Goal: Communication & Community: Answer question/provide support

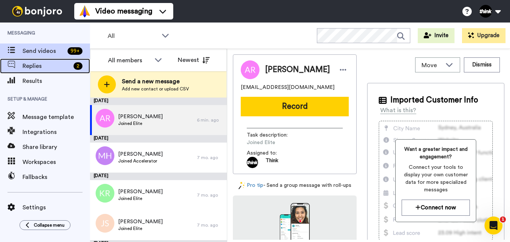
click at [45, 66] on span "Replies" at bounding box center [46, 65] width 48 height 9
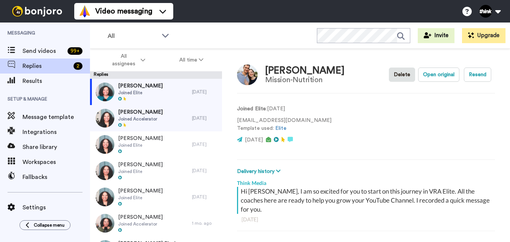
scroll to position [26, 0]
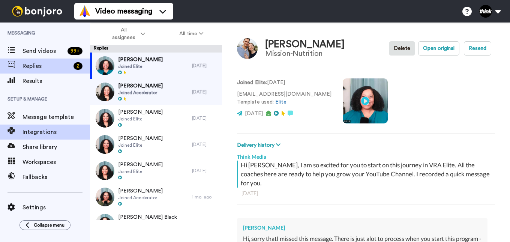
type textarea "x"
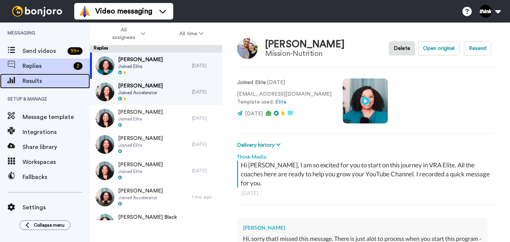
click at [61, 81] on span "Results" at bounding box center [55, 80] width 67 height 9
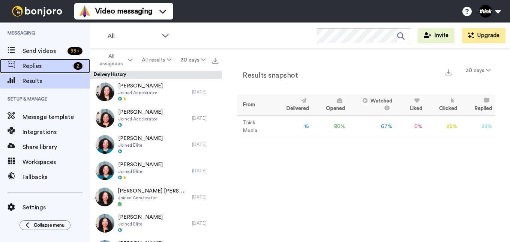
click at [45, 61] on div "Replies 2" at bounding box center [45, 65] width 90 height 15
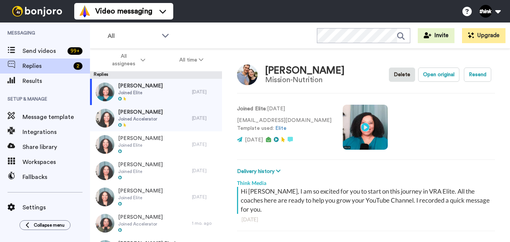
scroll to position [26, 0]
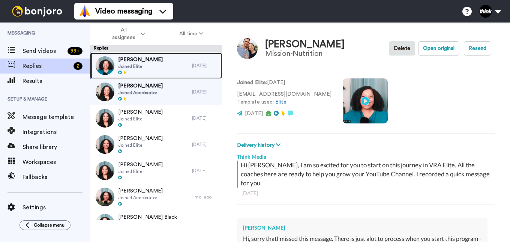
click at [136, 64] on span "Joined Elite" at bounding box center [140, 66] width 45 height 6
type textarea "x"
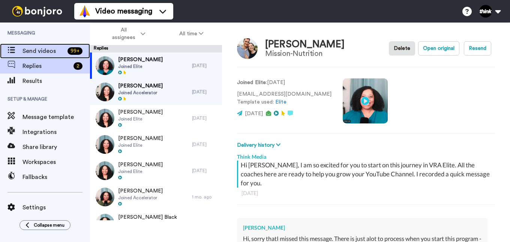
click at [51, 51] on span "Send videos" at bounding box center [43, 50] width 42 height 9
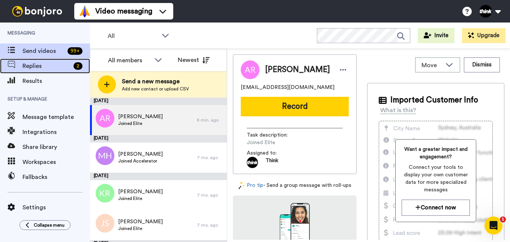
click at [55, 66] on span "Replies" at bounding box center [46, 65] width 48 height 9
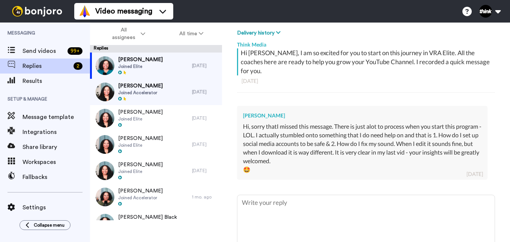
scroll to position [112, 0]
click at [368, 220] on textarea at bounding box center [365, 218] width 257 height 48
type textarea "x"
type textarea "I"
type textarea "x"
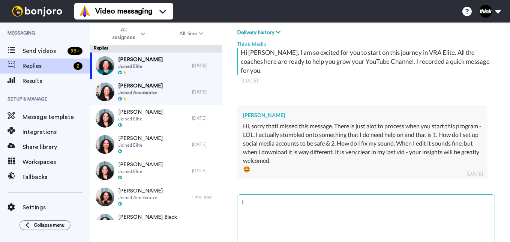
type textarea "I"
type textarea "x"
type textarea "I"
type textarea "x"
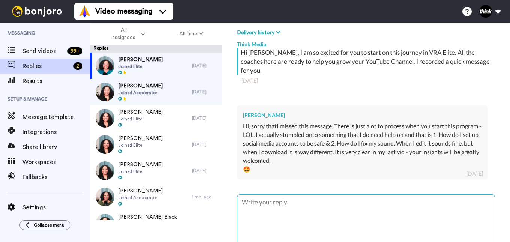
type textarea "H"
type textarea "x"
type textarea "He"
type textarea "x"
type textarea "Hel"
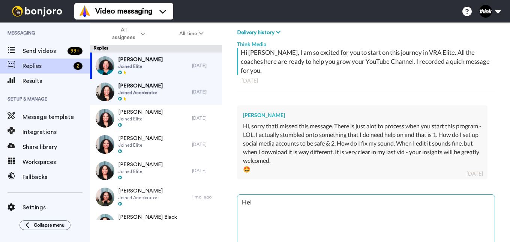
type textarea "x"
type textarea "Hell"
type textarea "x"
type textarea "Hello"
type textarea "x"
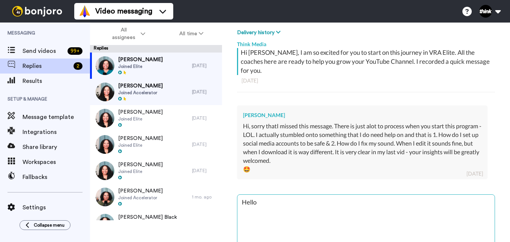
type textarea "Hello"
type textarea "x"
type textarea "Hello C"
type textarea "x"
type textarea "Hello Ch"
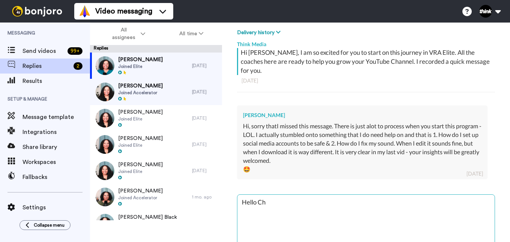
type textarea "x"
type textarea "Hello Cha"
type textarea "x"
type textarea "Hello Chan"
type textarea "x"
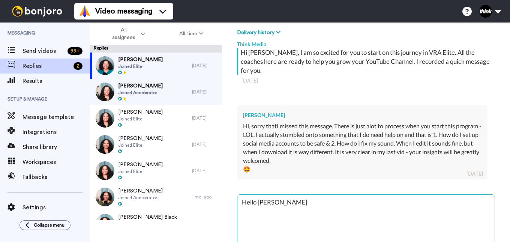
type textarea "Hello Chann"
type textarea "x"
type textarea "Hello Channe"
type textarea "x"
type textarea "Hello Channel"
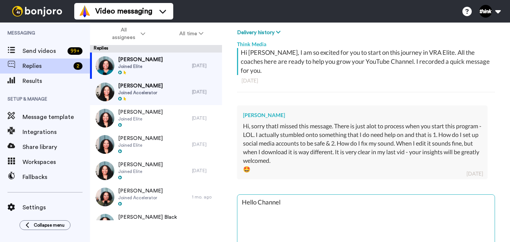
type textarea "x"
type textarea "Hello Channell"
type textarea "x"
type textarea "Hello Channel"
type textarea "x"
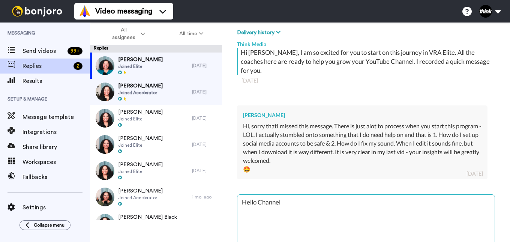
type textarea "Hello Channe"
type textarea "x"
type textarea "Hello Chann"
type textarea "x"
type textarea "Hello Chan"
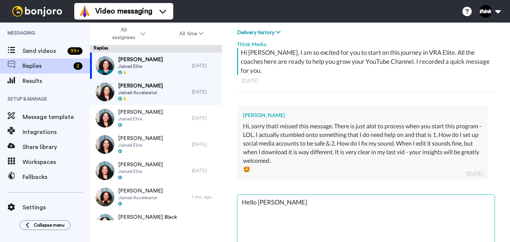
type textarea "x"
type textarea "Hello Chane"
type textarea "x"
type textarea "Hello Chanel"
type textarea "x"
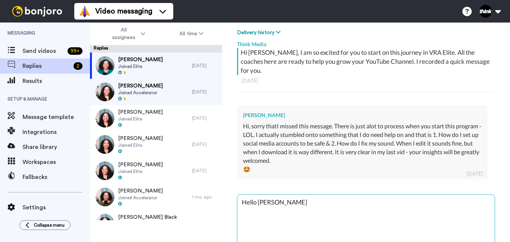
type textarea "Hello Chanell"
type textarea "x"
type textarea "Hello Chanelle"
type textarea "x"
type textarea "Hello Chanelle!"
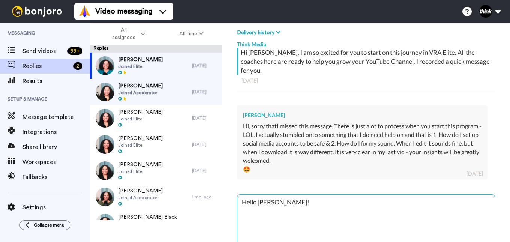
type textarea "x"
type textarea "Hello Chanelle!"
type textarea "x"
type textarea "Hello Chanelle! F"
type textarea "x"
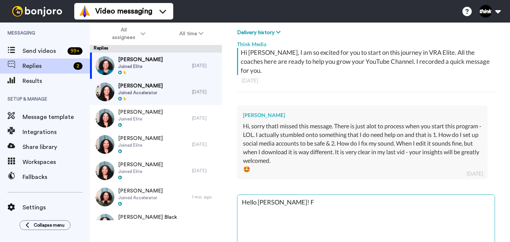
type textarea "Hello Chanelle! Fo"
type textarea "x"
type textarea "Hello Chanelle! For"
type textarea "x"
type textarea "Hello Chanelle! For"
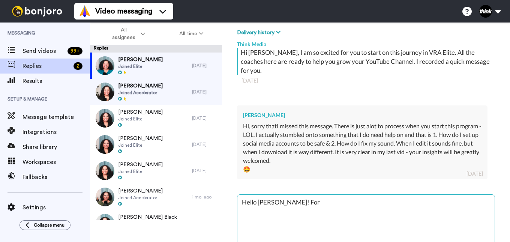
type textarea "x"
type textarea "Hello Chanelle! For s"
type textarea "x"
type textarea "Hello Chanelle! For so"
type textarea "x"
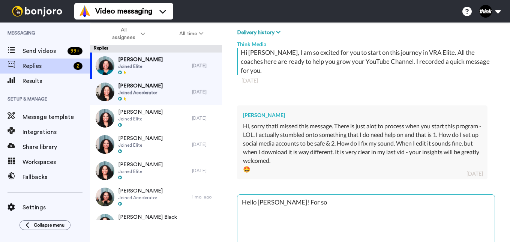
type textarea "Hello Chanelle! For soc"
type textarea "x"
type textarea "Hello Chanelle! For soci"
type textarea "x"
type textarea "Hello Chanelle! For socia"
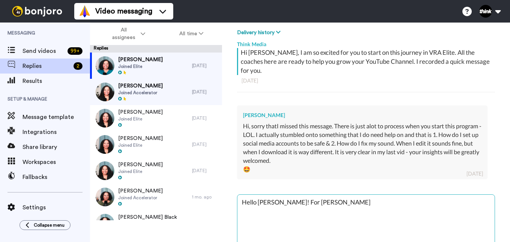
type textarea "x"
type textarea "Hello Chanelle! For social"
type textarea "x"
type textarea "Hello Chanelle! For social"
type textarea "x"
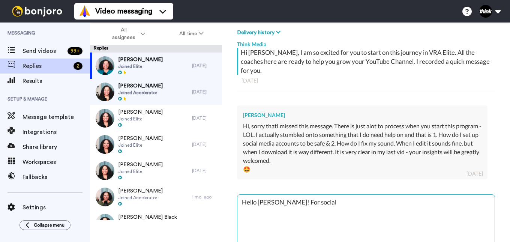
type textarea "Hello Chanelle! For social m"
type textarea "x"
type textarea "Hello Chanelle! For social me"
type textarea "x"
type textarea "Hello Chanelle! For social med"
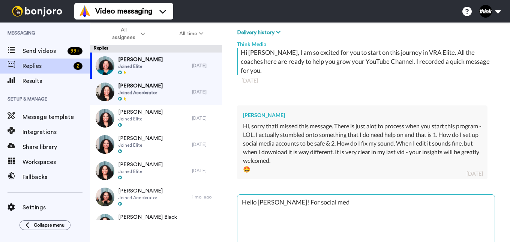
type textarea "x"
type textarea "Hello Chanelle! For social medi"
type textarea "x"
type textarea "Hello Chanelle! For social media"
type textarea "x"
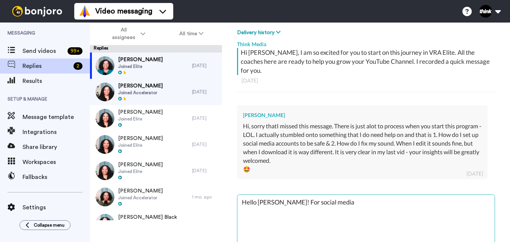
type textarea "Hello Chanelle! For social medias"
type textarea "x"
type textarea "Hello Chanelle! For social medias"
type textarea "x"
type textarea "Hello Chanelle! For social medias y"
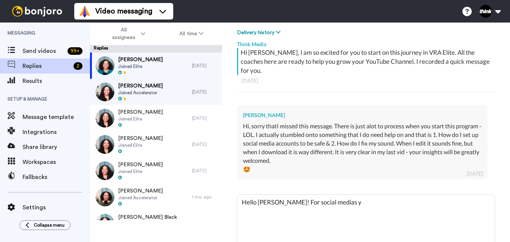
type textarea "x"
type textarea "Hello Chanelle! For social medias yo"
type textarea "x"
type textarea "Hello Chanelle! For social medias you"
type textarea "x"
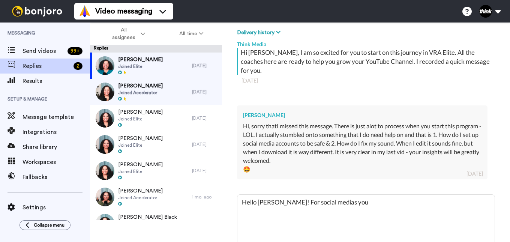
type textarea "Hello Chanelle! For social medias you"
type textarea "x"
type textarea "Hello Chanelle! For social medias you"
type textarea "x"
type textarea "Hello Chanelle! For social medias yo"
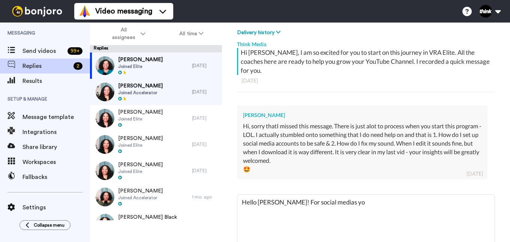
type textarea "x"
type textarea "Hello Chanelle! For social medias y"
type textarea "x"
type textarea "Hello Chanelle! For social medias"
type textarea "x"
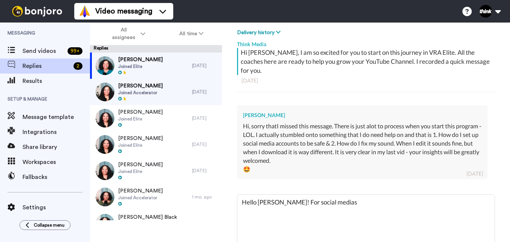
type textarea "Hello Chanelle! For social medias"
type textarea "x"
type textarea "Hello Chanelle! For social medias,"
type textarea "x"
type textarea "Hello Chanelle! For social medias,"
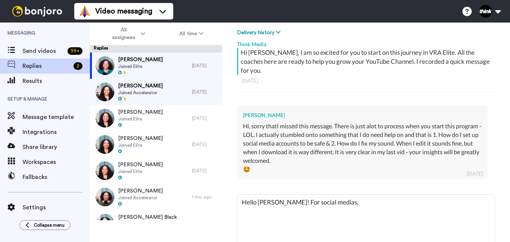
type textarea "x"
type textarea "Hello Chanelle! For social medias, I"
type textarea "x"
type textarea "Hello Chanelle! For social medias, I"
type textarea "x"
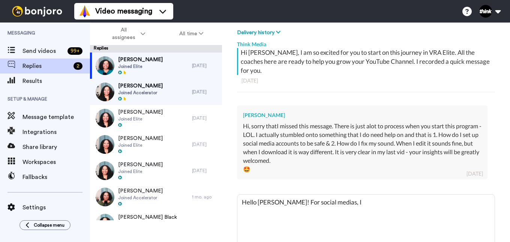
type textarea "Hello Chanelle! For social medias, I d"
type textarea "x"
type textarea "Hello Chanelle! For social medias, I do"
type textarea "x"
type textarea "Hello Chanelle! For social medias, I don"
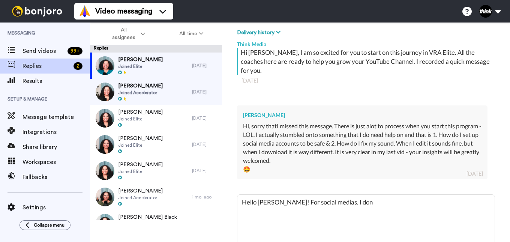
type textarea "x"
type textarea "Hello Chanelle! For social medias, I dont"
type textarea "x"
type textarea "Hello Chanelle! For social medias, I dont"
type textarea "x"
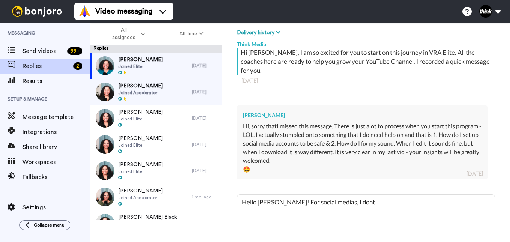
type textarea "Hello Chanelle! For social medias, I dont"
type textarea "x"
type textarea "Hello Chanelle! For social medias, I don"
type textarea "x"
type textarea "Hello Chanelle! For social medias, I don'"
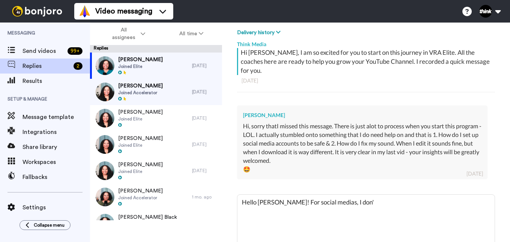
type textarea "x"
type textarea "Hello Chanelle! For social medias, I don't"
type textarea "x"
type textarea "Hello Chanelle! For social medias, I don't"
type textarea "x"
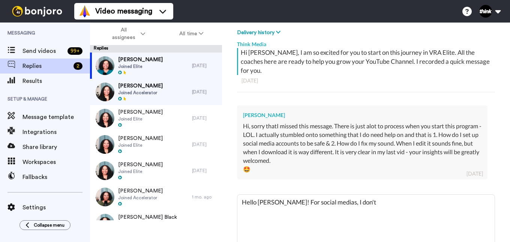
type textarea "Hello Chanelle! For social medias, I don't h"
type textarea "x"
type textarea "Hello Chanelle! For social medias, I don't ha"
type textarea "x"
type textarea "Hello Chanelle! For social medias, I don't hav"
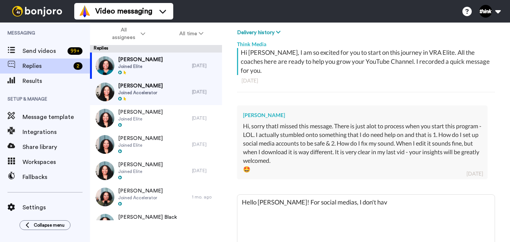
type textarea "x"
type textarea "Hello Chanelle! For social medias, I don't have"
type textarea "x"
type textarea "Hello Chanelle! For social medias, I don't have"
type textarea "x"
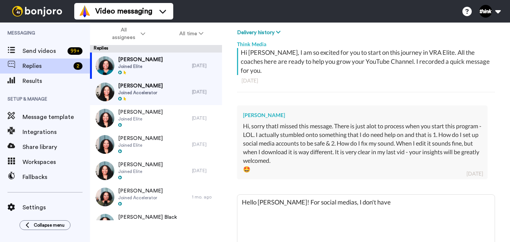
type textarea "Hello Chanelle! For social medias, I don't have a"
type textarea "x"
type textarea "Hello Chanelle! For social medias, I don't have an"
type textarea "x"
type textarea "Hello Chanelle! For social medias, I don't have any"
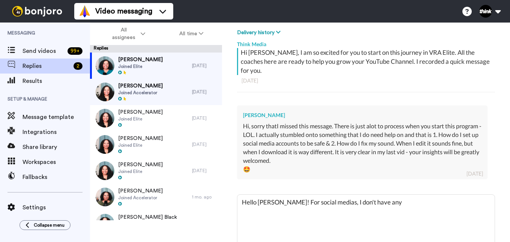
type textarea "x"
type textarea "Hello Chanelle! For social medias, I don't have any"
type textarea "x"
type textarea "Hello Chanelle! For social medias, I don't have any s"
type textarea "x"
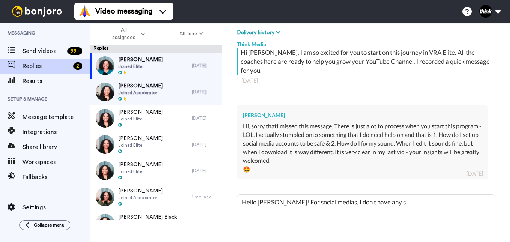
type textarea "Hello Chanelle! For social medias, I don't have any su"
type textarea "x"
type textarea "Hello Chanelle! For social medias, I don't have any sug"
type textarea "x"
type textarea "Hello Chanelle! For social medias, I don't have any sugg"
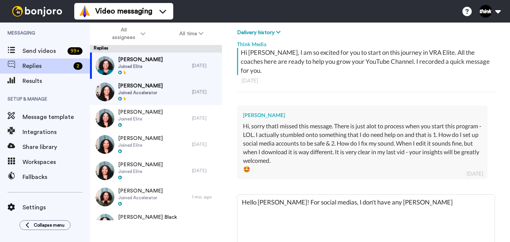
type textarea "x"
type textarea "Hello Chanelle! For social medias, I don't have any sugge"
type textarea "x"
type textarea "Hello Chanelle! For social medias, I don't have any sugges"
type textarea "x"
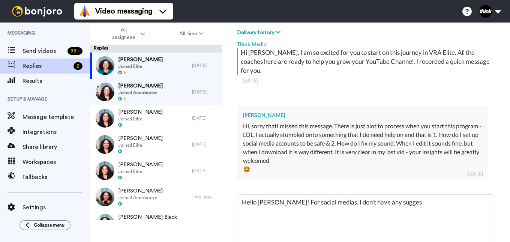
type textarea "Hello Chanelle! For social medias, I don't have any suggest"
type textarea "x"
type textarea "Hello Chanelle! For social medias, I don't have any suggesti"
type textarea "x"
type textarea "Hello Chanelle! For social medias, I don't have any suggestio"
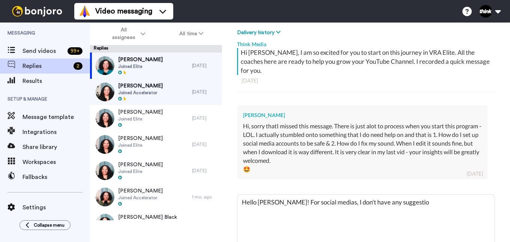
type textarea "x"
type textarea "Hello Chanelle! For social medias, I don't have any suggestion"
type textarea "x"
type textarea "Hello Chanelle! For social medias, I don't have any suggestions"
type textarea "x"
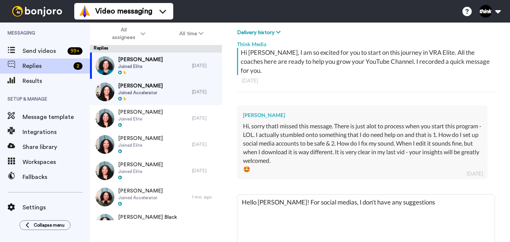
type textarea "Hello Chanelle! For social medias, I don't have any suggestions"
type textarea "x"
type textarea "Hello Chanelle! For social medias, I don't have any suggestions f"
type textarea "x"
type textarea "Hello Chanelle! For social medias, I don't have any suggestions fo"
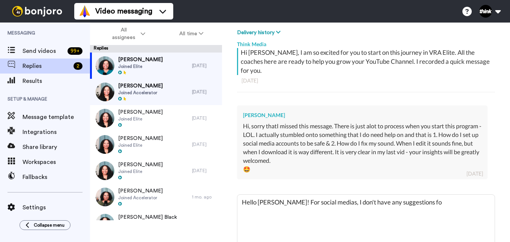
type textarea "x"
type textarea "Hello Chanelle! For social medias, I don't have any suggestions for"
type textarea "x"
type textarea "Hello Chanelle! For social medias, I don't have any suggestions for"
type textarea "x"
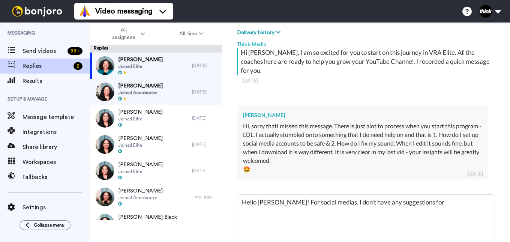
type textarea "Hello Chanelle! For social medias, I don't have any suggestions for t"
type textarea "x"
type textarea "Hello Chanelle! For social medias, I don't have any suggestions for th"
type textarea "x"
type textarea "Hello Chanelle! For social medias, I don't have any suggestions for tha"
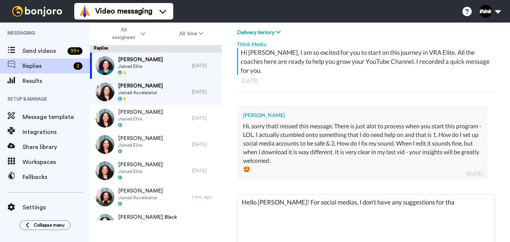
type textarea "x"
type textarea "Hello Chanelle! For social medias, I don't have any suggestions for that"
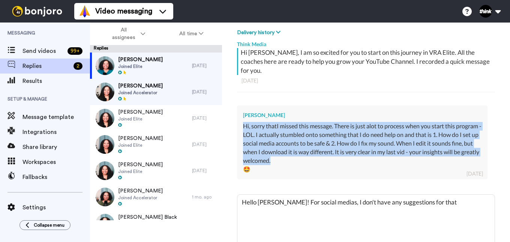
drag, startPoint x: 335, startPoint y: 161, endPoint x: 241, endPoint y: 127, distance: 99.7
click at [241, 127] on div "Chanelle Bekker Hi, sorry thatI missed this message. There is just alot to proc…" at bounding box center [362, 142] width 250 height 74
copy div "Hi, sorry thatI missed this message. There is just alot to process when you sta…"
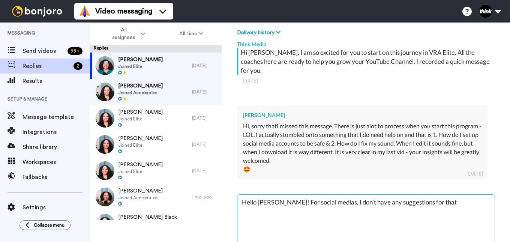
drag, startPoint x: 433, startPoint y: 200, endPoint x: 286, endPoint y: 209, distance: 147.9
click at [286, 209] on textarea "Hello Chanelle! For social medias, I don't have any suggestions for that" at bounding box center [365, 218] width 257 height 48
paste textarea "Hey! No worries at all — totally get that “info overload” feeling at the beginn…"
type textarea "x"
type textarea "Hello Chanelle! Hey! No worries at all — totally get that “info overload” feeli…"
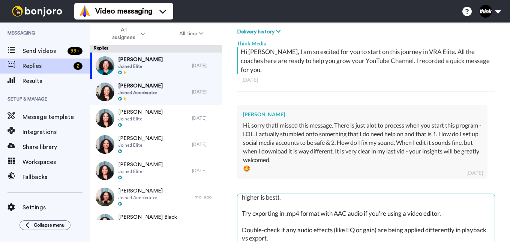
scroll to position [155, 0]
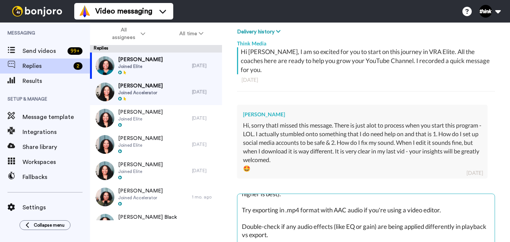
type textarea "x"
type textarea "Hello Chanelle! Hey! No worries at all — totally get that “info overload” feeli…"
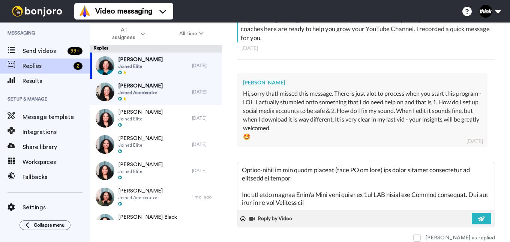
scroll to position [171, 0]
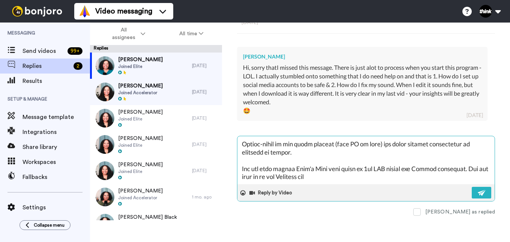
drag, startPoint x: 341, startPoint y: 238, endPoint x: 289, endPoint y: 175, distance: 82.3
click at [289, 175] on textarea at bounding box center [365, 160] width 257 height 48
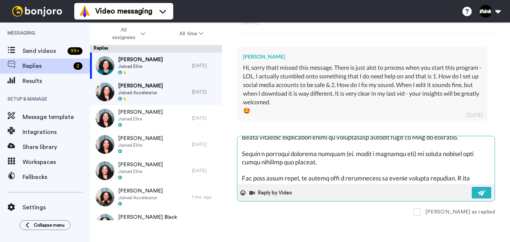
scroll to position [81, 0]
click at [483, 196] on button at bounding box center [480, 193] width 19 height 12
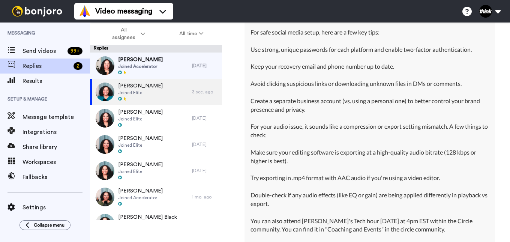
scroll to position [358, 0]
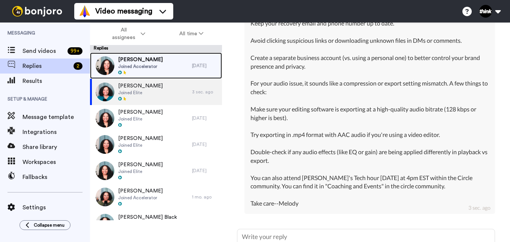
click at [157, 64] on span "Joined Accelerator" at bounding box center [140, 66] width 45 height 6
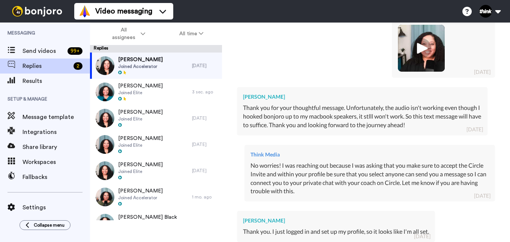
scroll to position [303, 0]
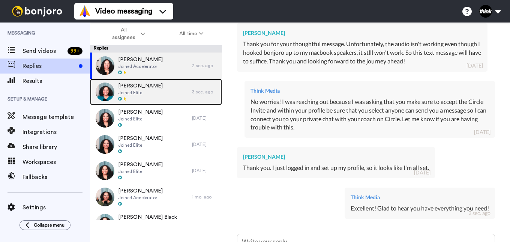
click at [121, 96] on div at bounding box center [140, 98] width 45 height 5
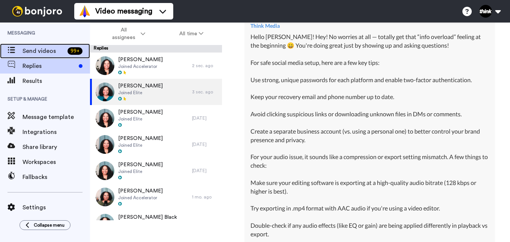
click at [45, 49] on span "Send videos" at bounding box center [43, 50] width 42 height 9
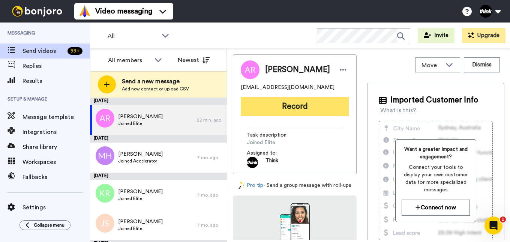
click at [260, 109] on button "Record" at bounding box center [295, 106] width 108 height 19
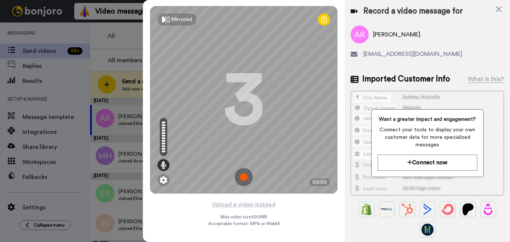
click at [245, 177] on img at bounding box center [244, 177] width 18 height 18
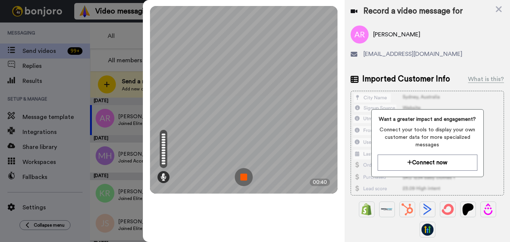
click at [240, 179] on img at bounding box center [244, 177] width 18 height 18
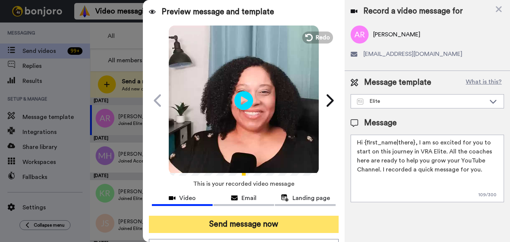
click at [268, 227] on button "Send message now" at bounding box center [244, 223] width 190 height 17
